Goal: Navigation & Orientation: Find specific page/section

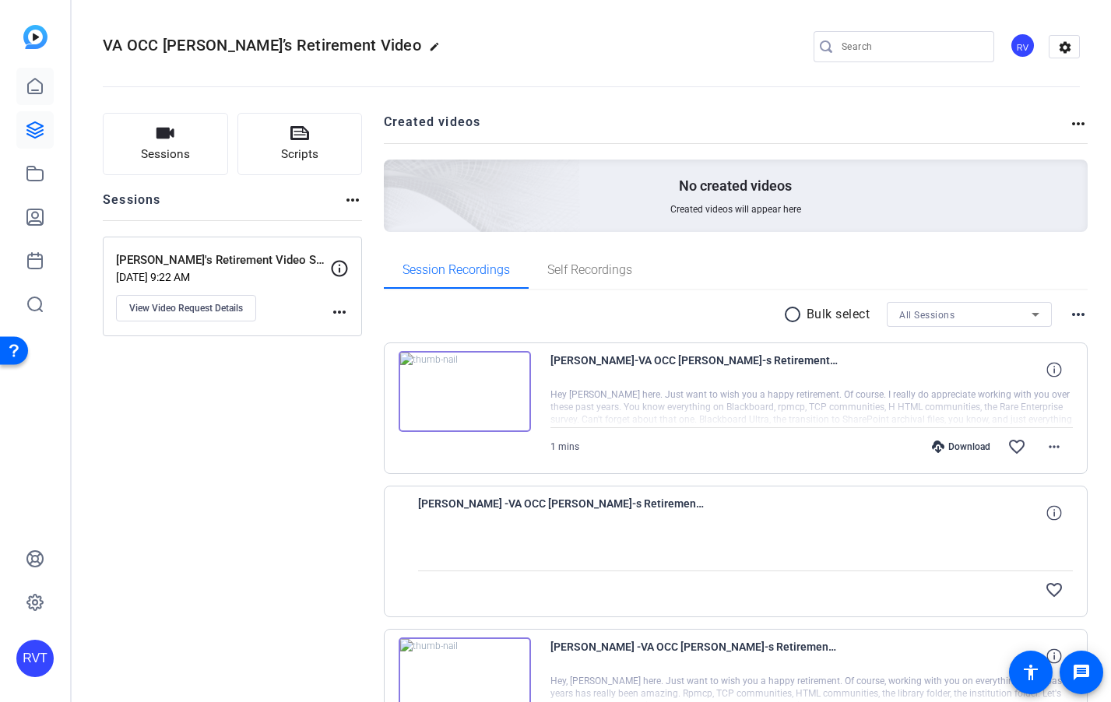
scroll to position [276, 0]
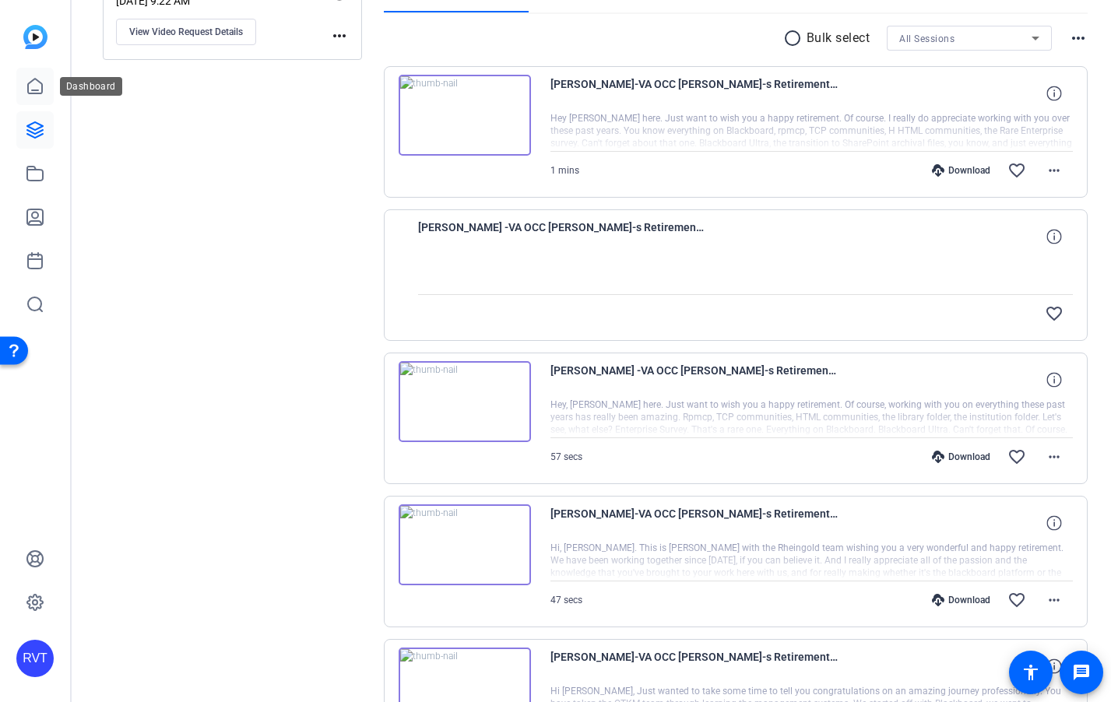
click at [37, 77] on icon at bounding box center [35, 86] width 19 height 19
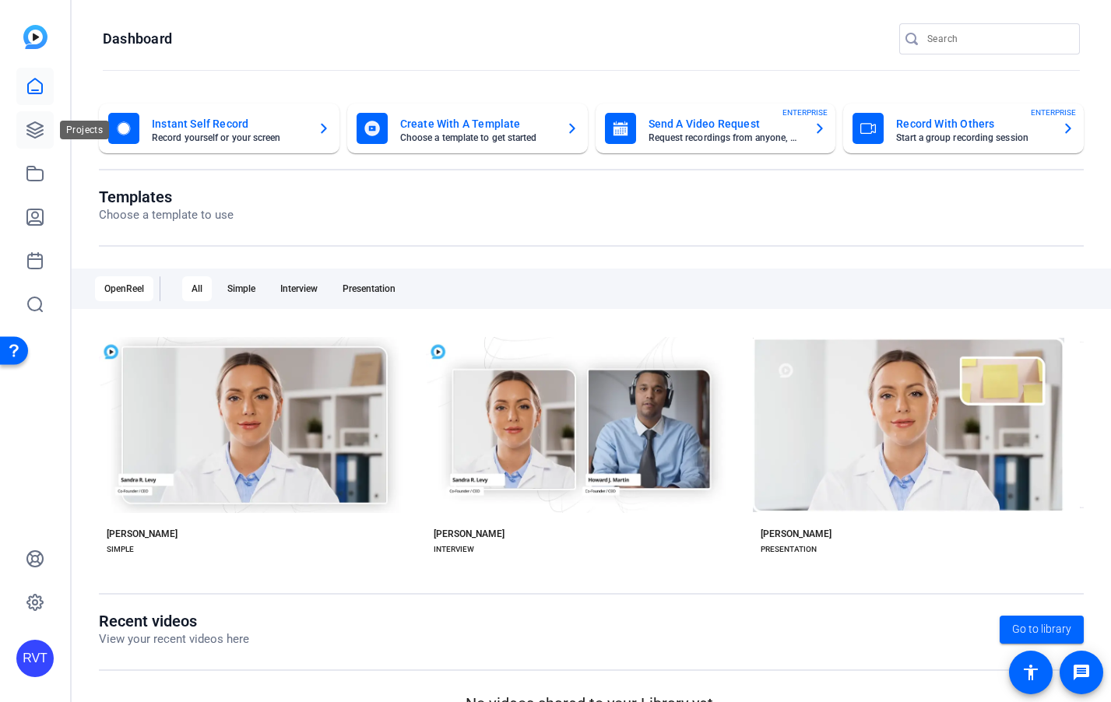
click at [36, 129] on icon at bounding box center [35, 130] width 16 height 16
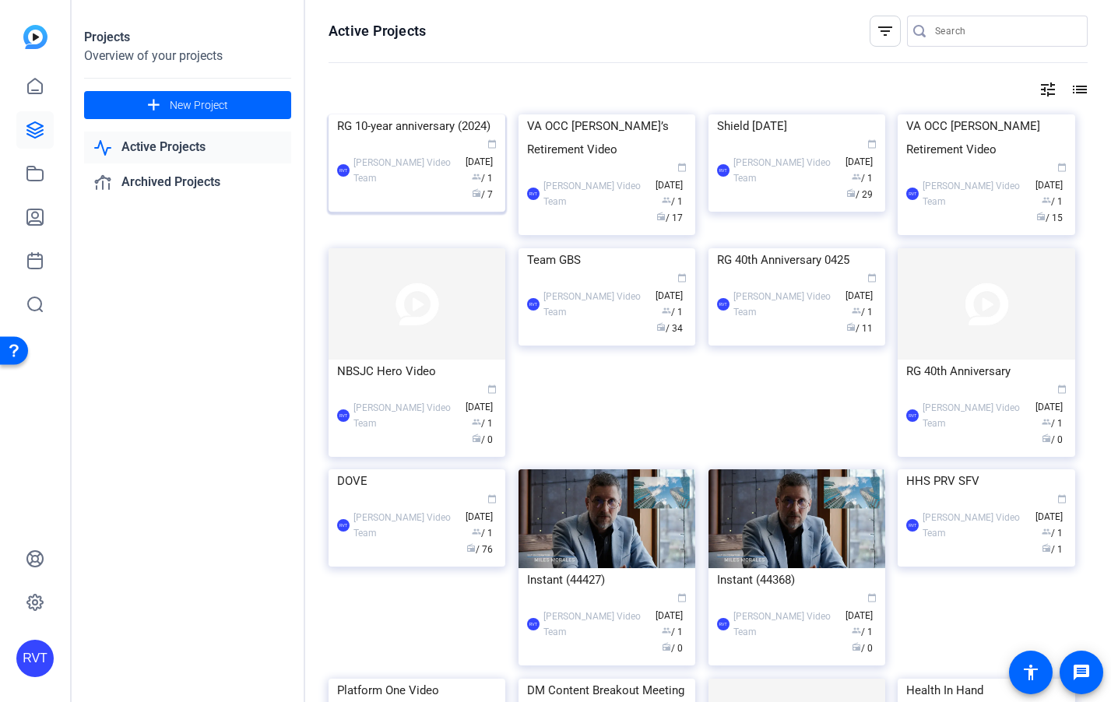
click at [441, 114] on img at bounding box center [417, 114] width 177 height 0
